Goal: Navigation & Orientation: Find specific page/section

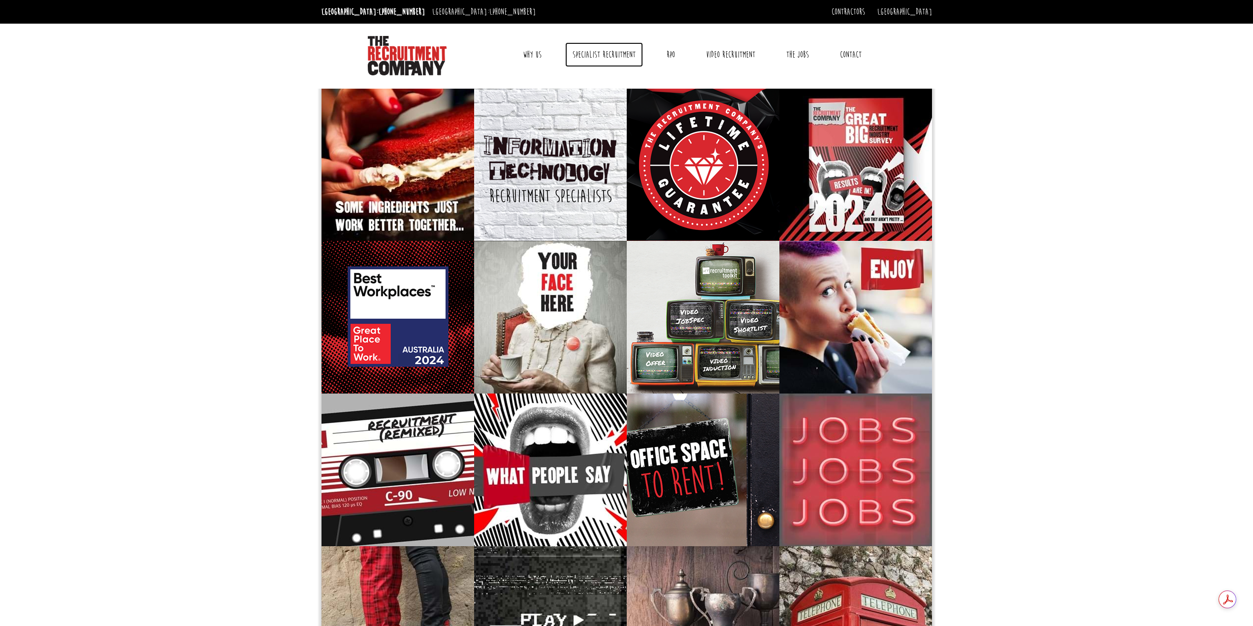
click at [602, 53] on link "Specialist Recruitment" at bounding box center [604, 54] width 78 height 25
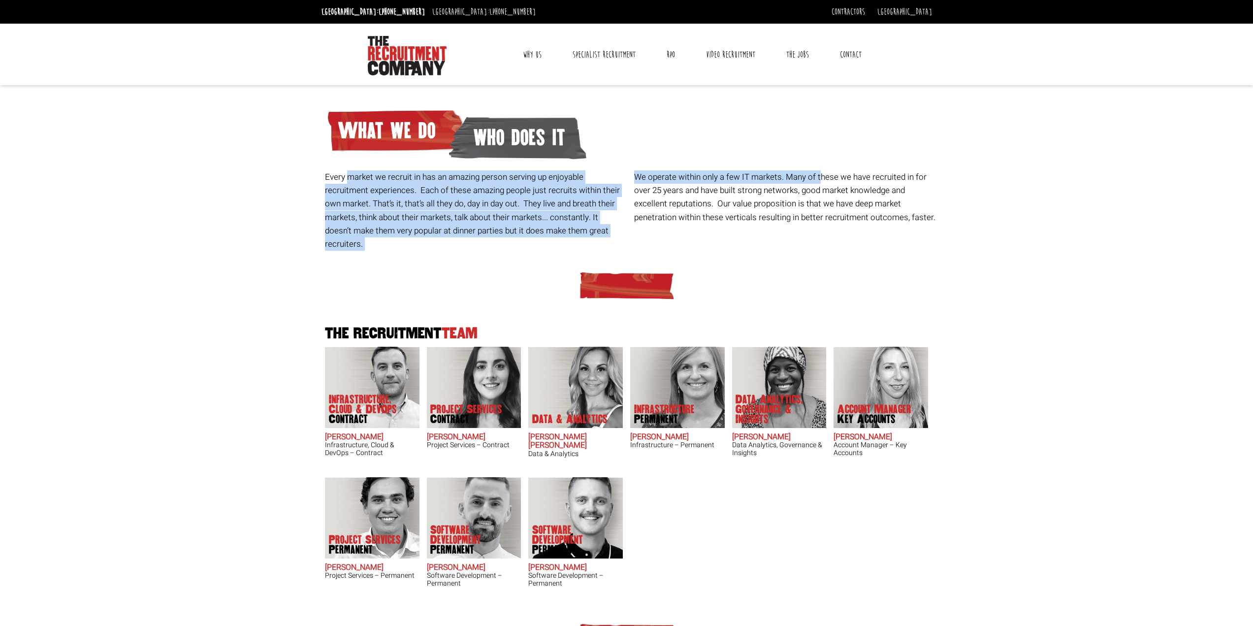
drag, startPoint x: 348, startPoint y: 177, endPoint x: 864, endPoint y: 180, distance: 516.0
click at [855, 180] on div "Every market we recruit in has an amazing person serving up enjoyable recruitme…" at bounding box center [631, 175] width 618 height 161
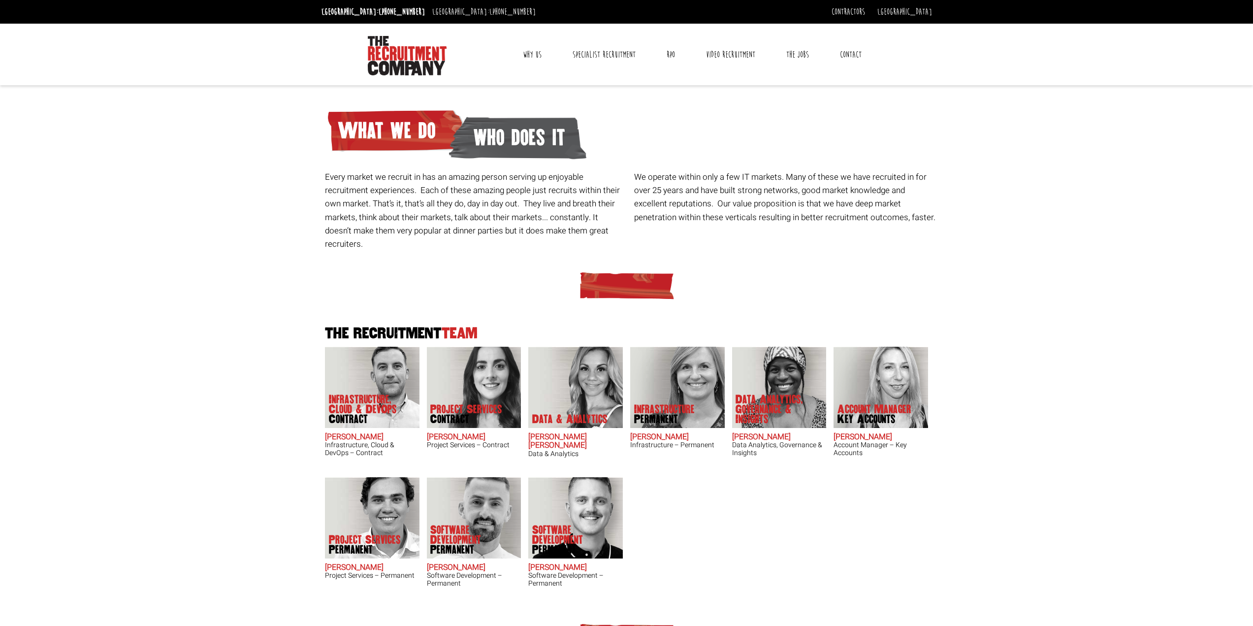
click at [987, 196] on body "Sydney: +61 2 8346 6700 Dublin: +353 1 697 2548 Contractors Timesheets Why Cont…" at bounding box center [626, 533] width 1253 height 1066
click at [794, 56] on link "The Jobs" at bounding box center [797, 54] width 37 height 25
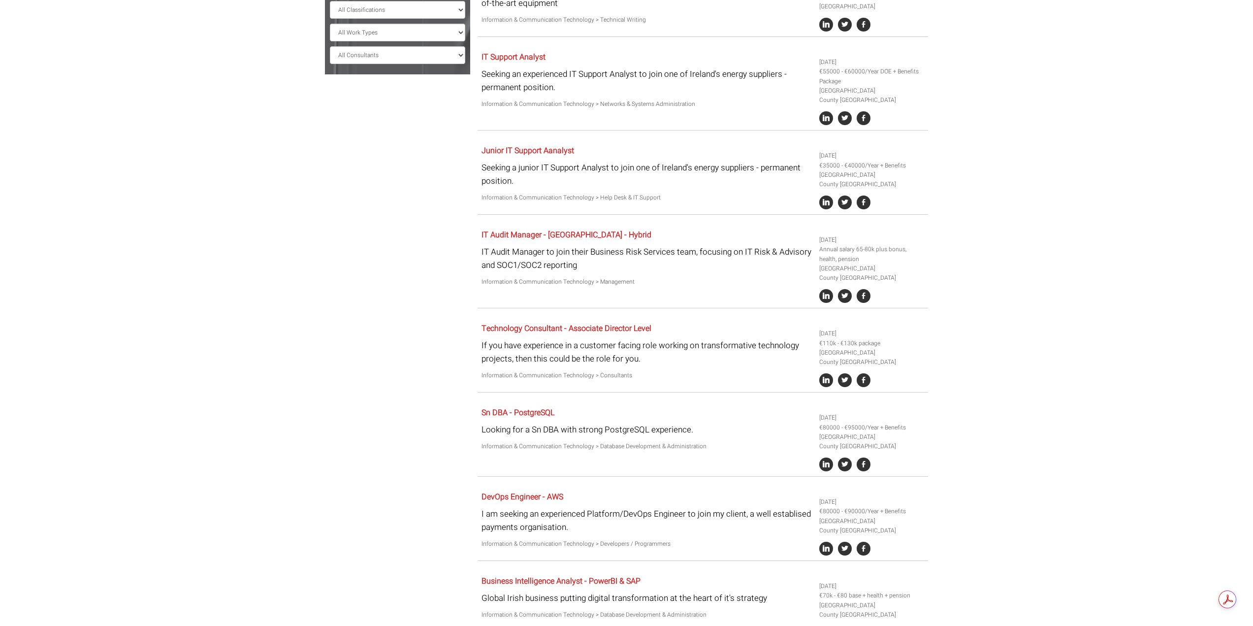
scroll to position [409, 0]
